Goal: Find specific page/section: Find specific page/section

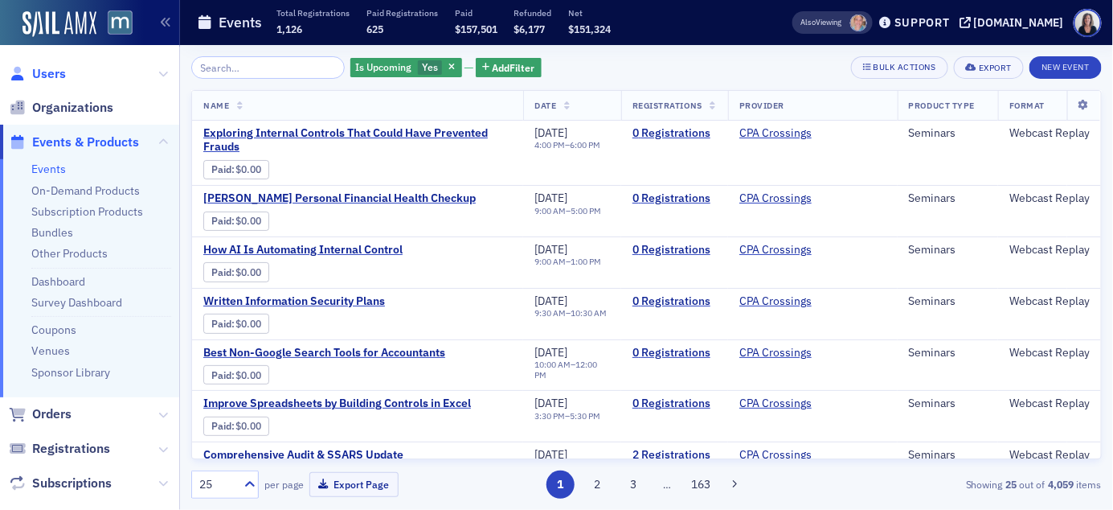
click at [62, 72] on span "Users" at bounding box center [49, 74] width 34 height 18
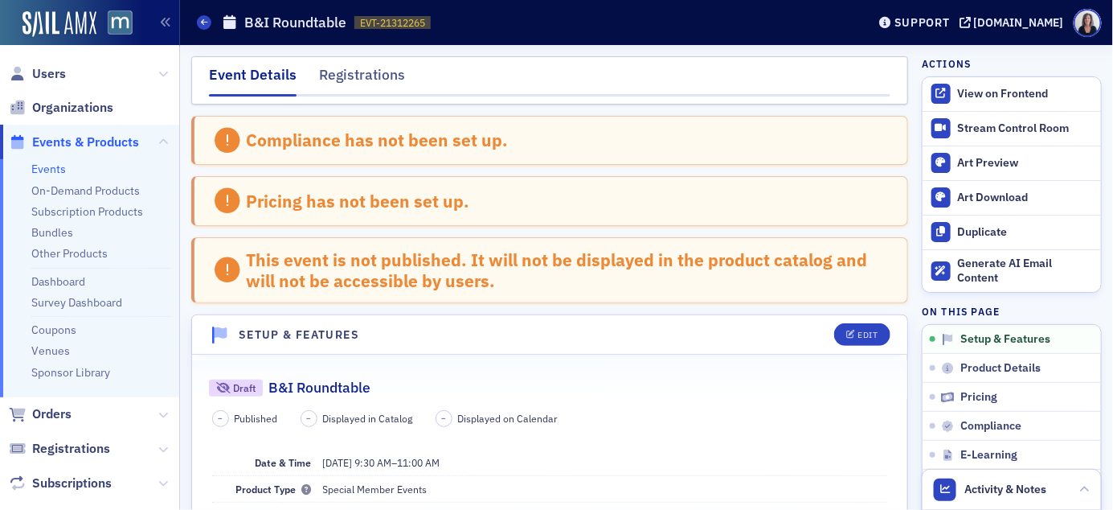
click at [63, 137] on span "Events & Products" at bounding box center [85, 142] width 107 height 18
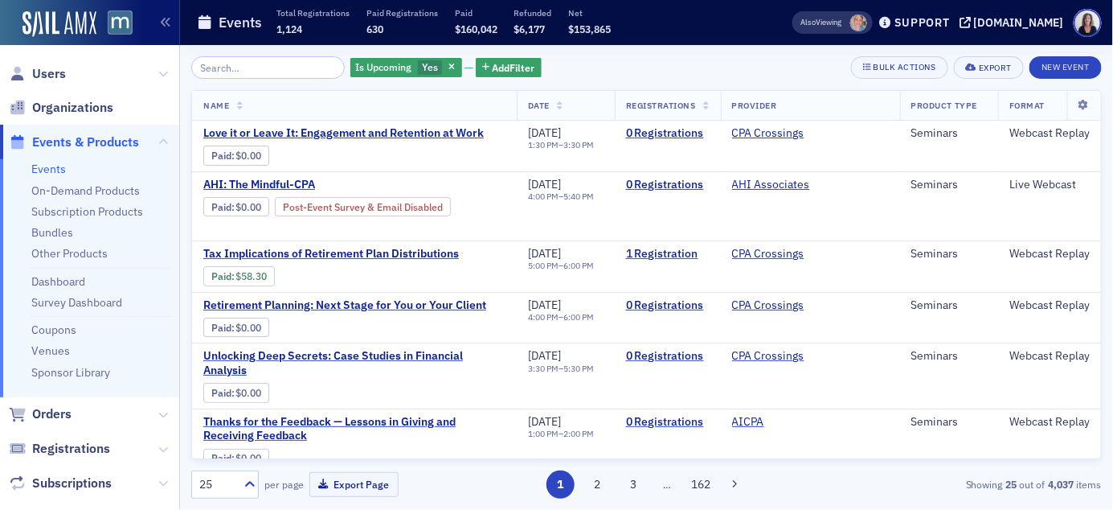
click at [255, 61] on input "search" at bounding box center [268, 67] width 154 height 23
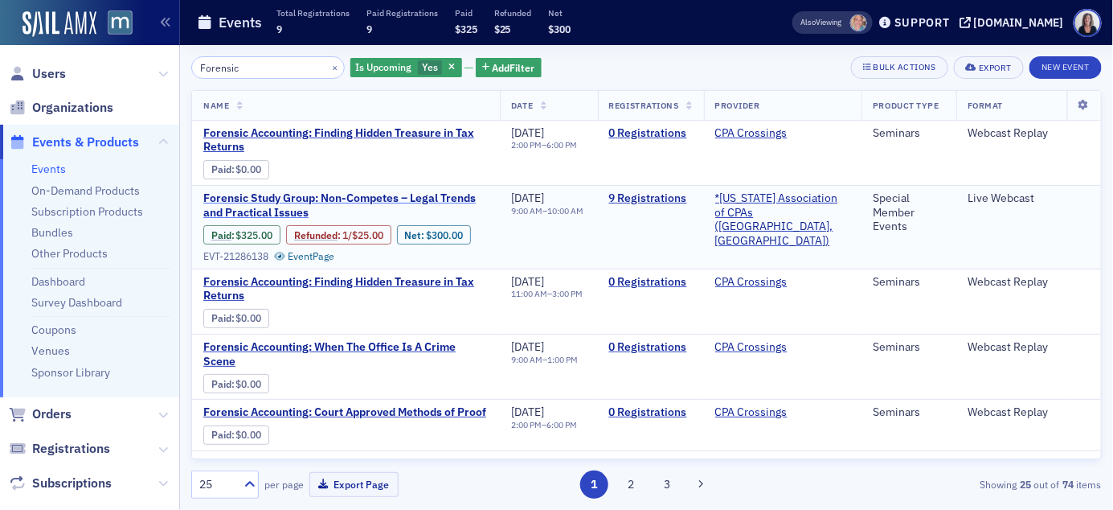
type input "Forensic"
click at [317, 200] on span "Forensic Study Group: Non-Competes – Legal Trends and Practical Issues" at bounding box center [345, 205] width 285 height 28
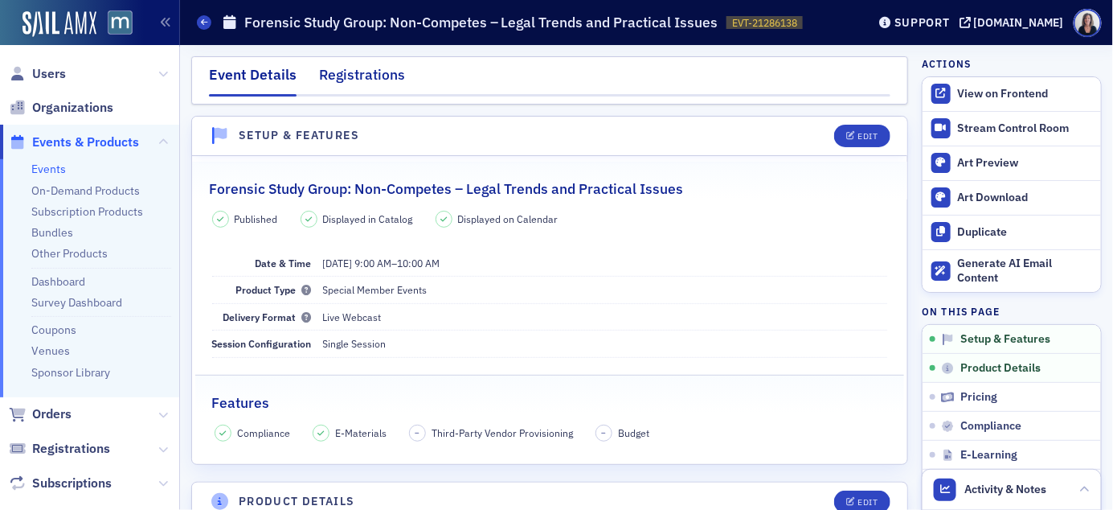
click at [378, 72] on div "Registrations" at bounding box center [362, 79] width 86 height 30
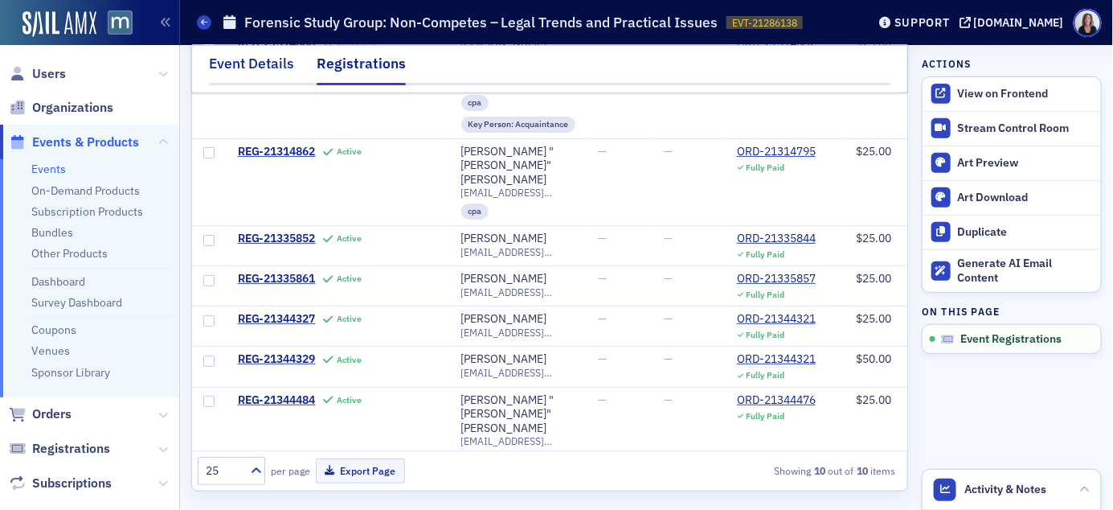
click at [272, 65] on div "Event Details" at bounding box center [251, 68] width 85 height 30
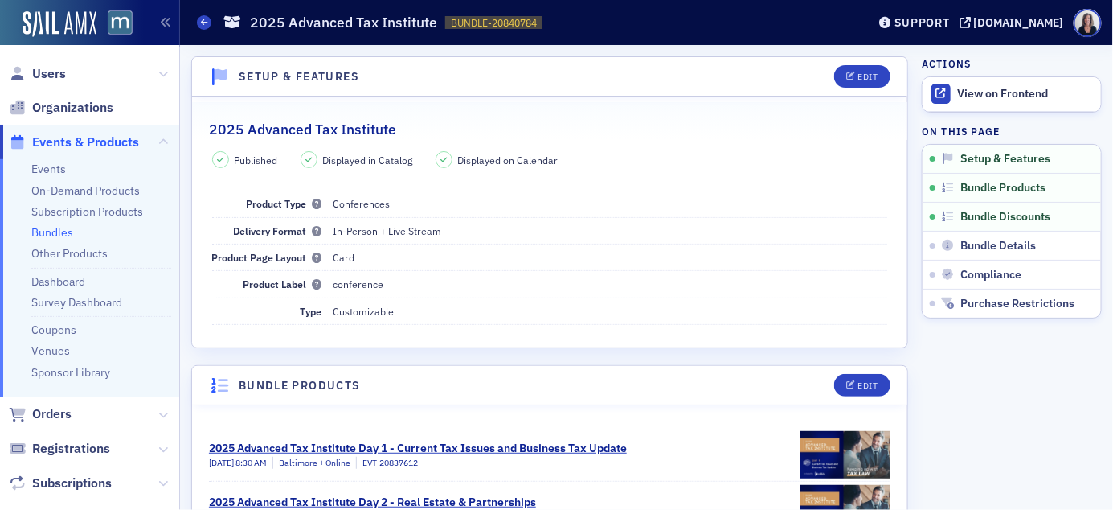
scroll to position [301, 0]
